Goal: Consume media (video, audio): Consume media (video, audio)

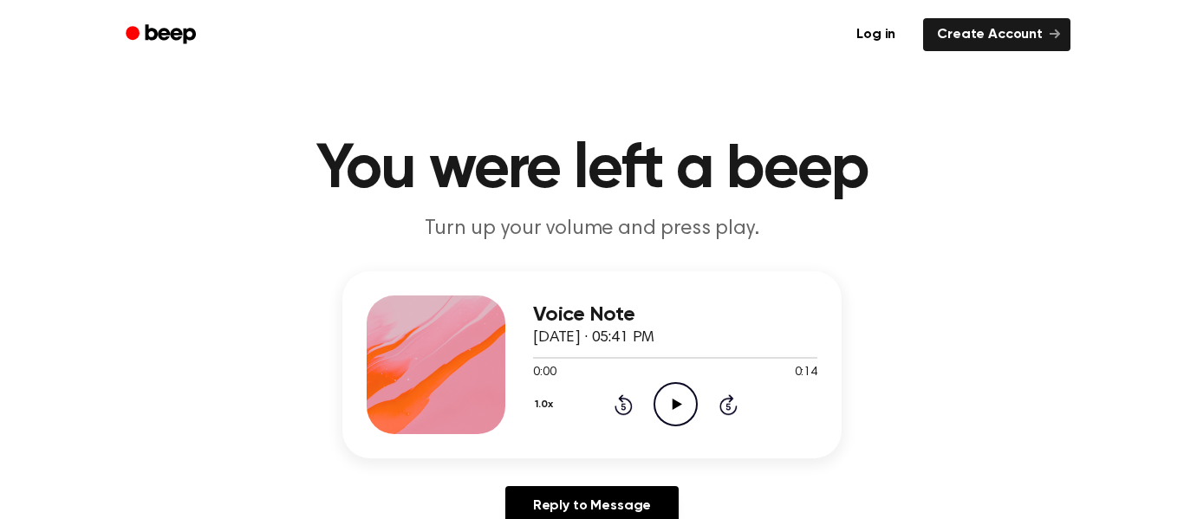
click at [681, 393] on icon "Play Audio" at bounding box center [676, 404] width 44 height 44
click at [675, 390] on icon "Pause Audio" at bounding box center [676, 404] width 44 height 44
click at [623, 407] on icon at bounding box center [623, 406] width 4 height 7
click at [675, 419] on icon "Play Audio" at bounding box center [676, 404] width 44 height 44
click at [670, 414] on icon "Pause Audio" at bounding box center [676, 404] width 44 height 44
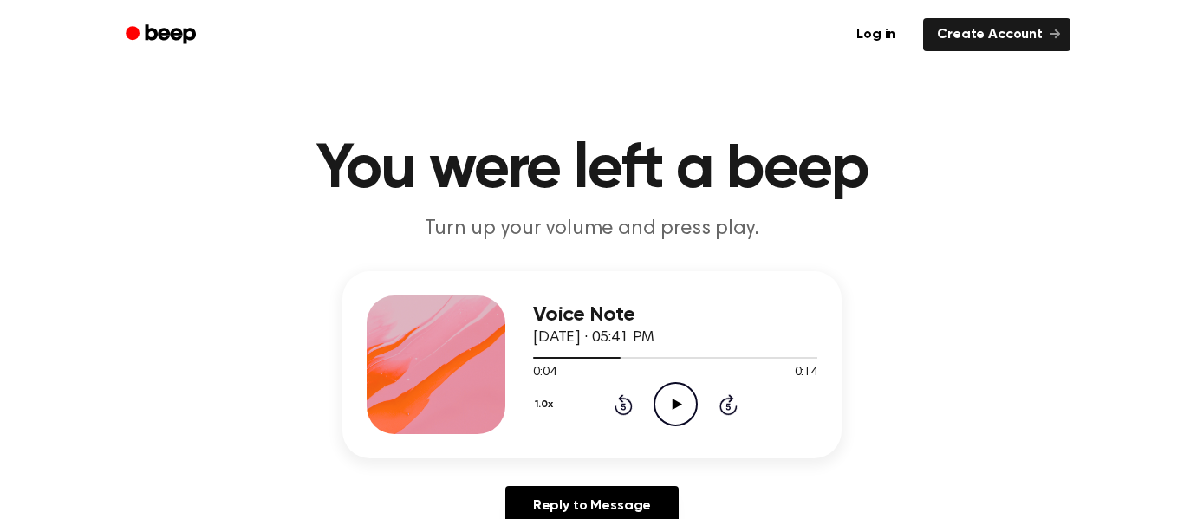
click at [623, 407] on icon at bounding box center [623, 406] width 4 height 7
click at [693, 403] on icon "Play Audio" at bounding box center [676, 404] width 44 height 44
click at [672, 401] on icon at bounding box center [676, 404] width 8 height 11
click at [685, 418] on icon "Play Audio" at bounding box center [676, 404] width 44 height 44
click at [675, 405] on icon "Pause Audio" at bounding box center [676, 404] width 44 height 44
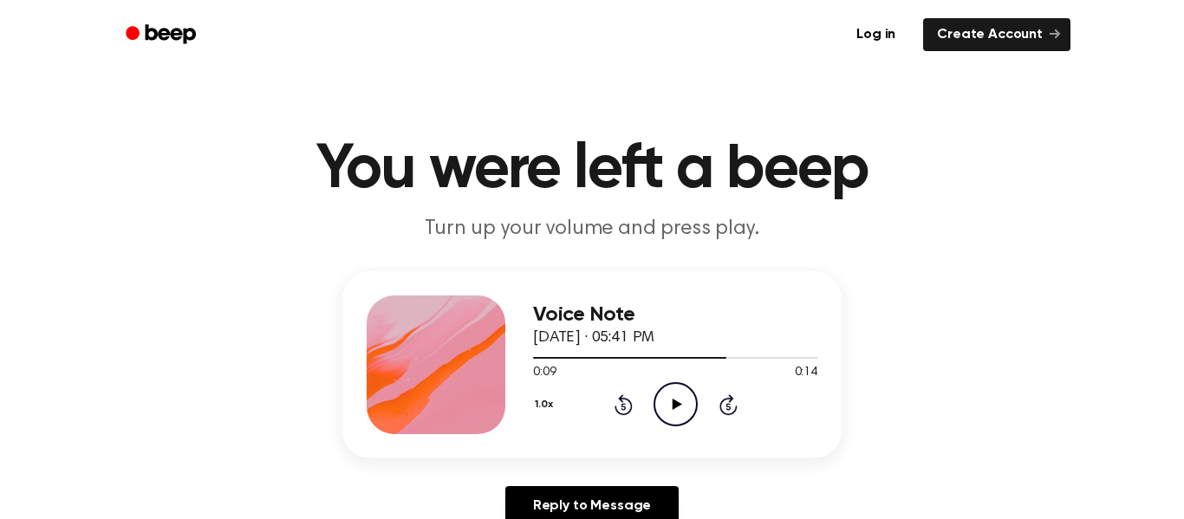
click at [623, 407] on icon at bounding box center [623, 406] width 4 height 7
click at [677, 405] on icon at bounding box center [677, 404] width 10 height 11
click at [695, 414] on circle at bounding box center [676, 404] width 42 height 42
click at [682, 408] on icon "Play Audio" at bounding box center [676, 404] width 44 height 44
click at [688, 409] on icon "Pause Audio" at bounding box center [676, 404] width 44 height 44
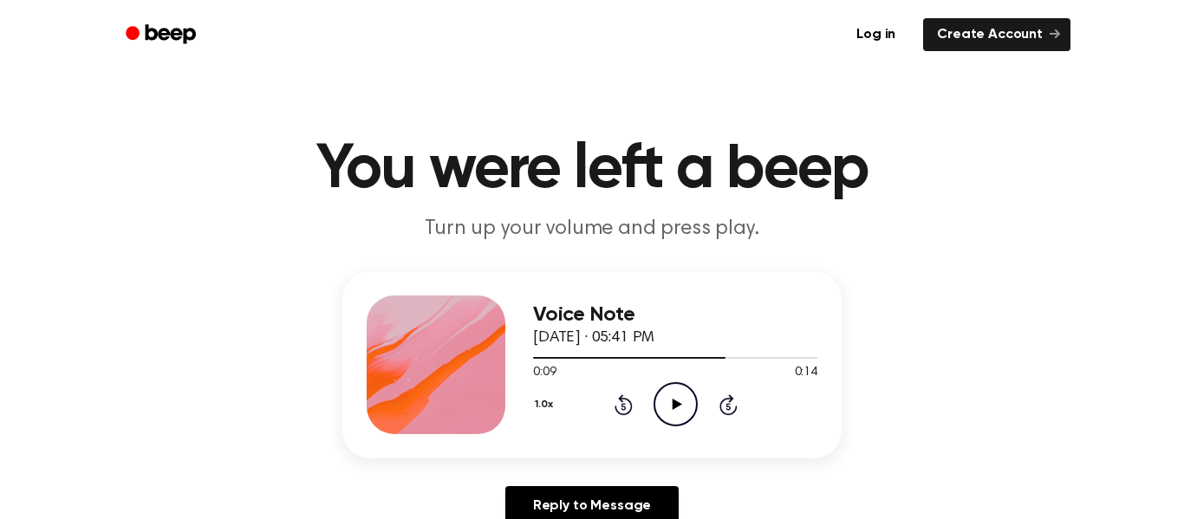
scroll to position [1, 0]
click at [689, 419] on icon "Play Audio" at bounding box center [676, 404] width 44 height 44
click at [675, 409] on icon "Pause Audio" at bounding box center [676, 404] width 44 height 44
click at [683, 412] on icon "Play Audio" at bounding box center [676, 404] width 44 height 44
click at [689, 416] on icon "Pause Audio" at bounding box center [676, 404] width 44 height 44
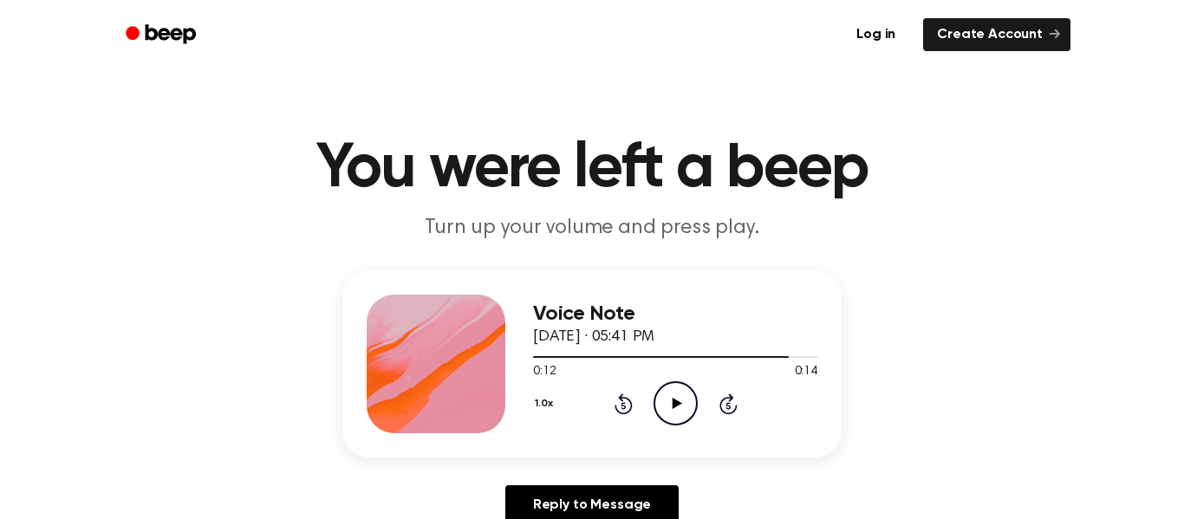
click at [664, 396] on icon "Play Audio" at bounding box center [676, 404] width 44 height 44
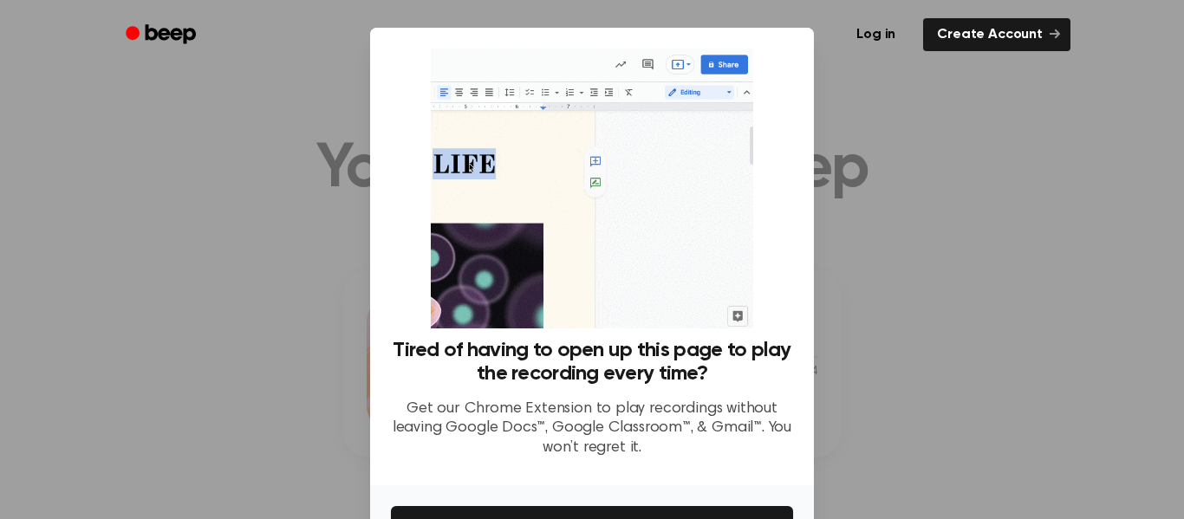
click at [932, 324] on div at bounding box center [592, 259] width 1184 height 519
click at [908, 365] on div at bounding box center [592, 259] width 1184 height 519
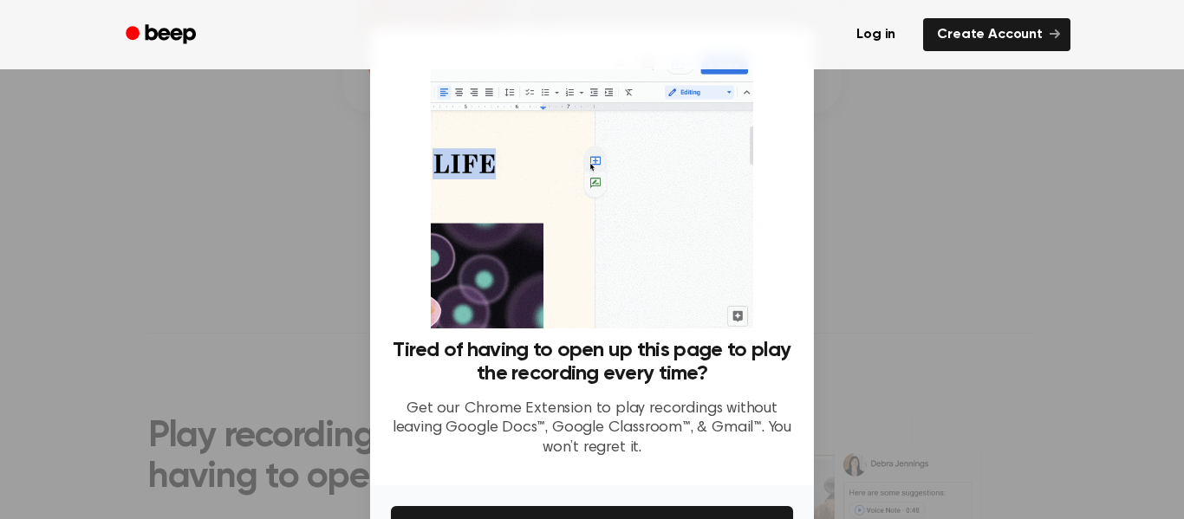
scroll to position [112, 0]
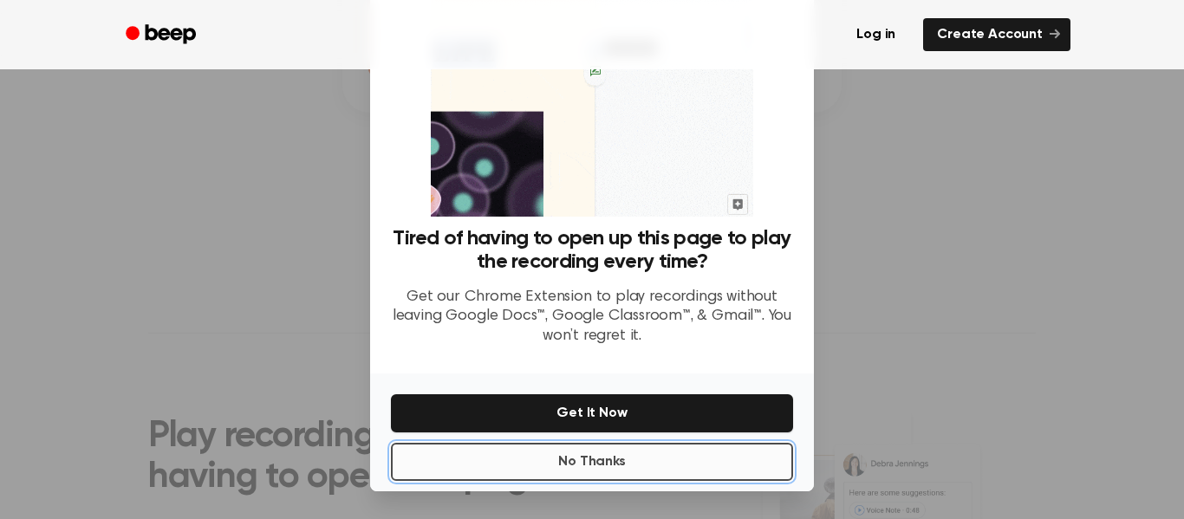
click at [710, 459] on button "No Thanks" at bounding box center [592, 462] width 402 height 38
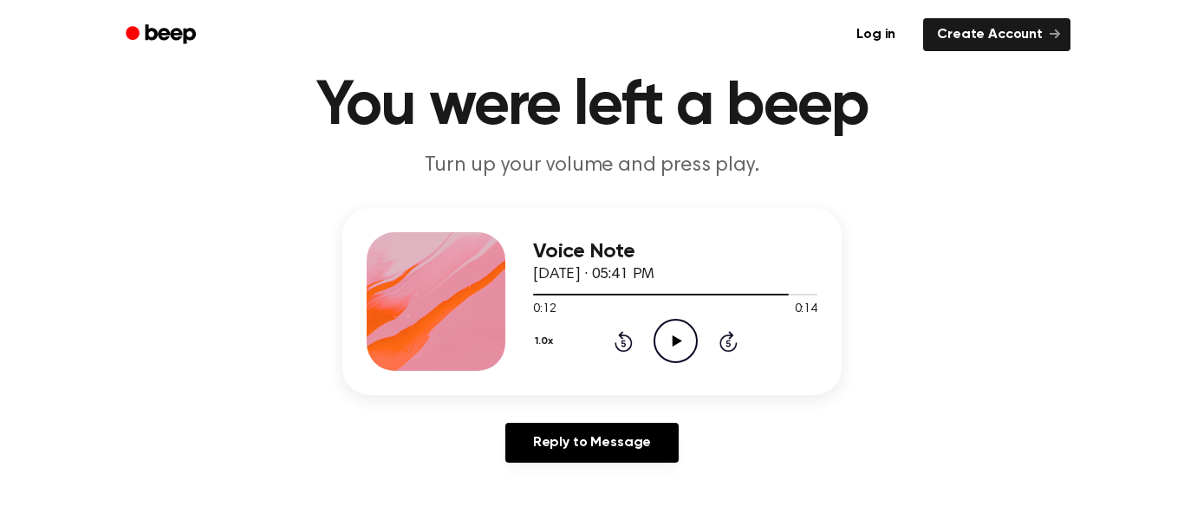
scroll to position [0, 0]
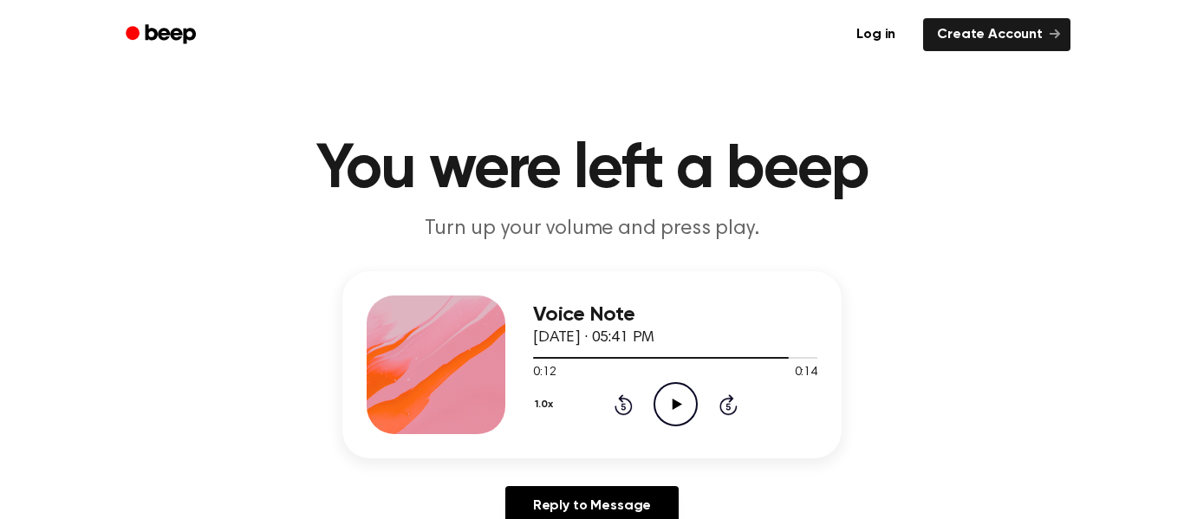
click at [680, 409] on icon "Play Audio" at bounding box center [676, 404] width 44 height 44
